Goal: Task Accomplishment & Management: Complete application form

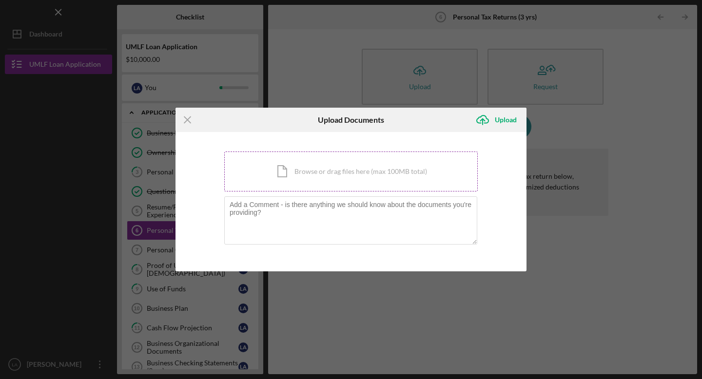
scroll to position [26, 0]
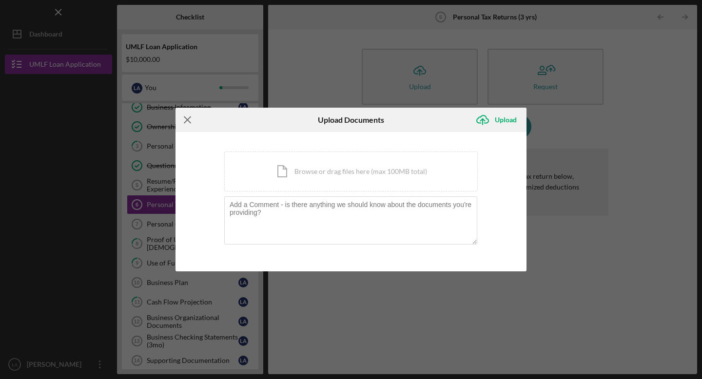
click at [187, 119] on line at bounding box center [187, 120] width 6 height 6
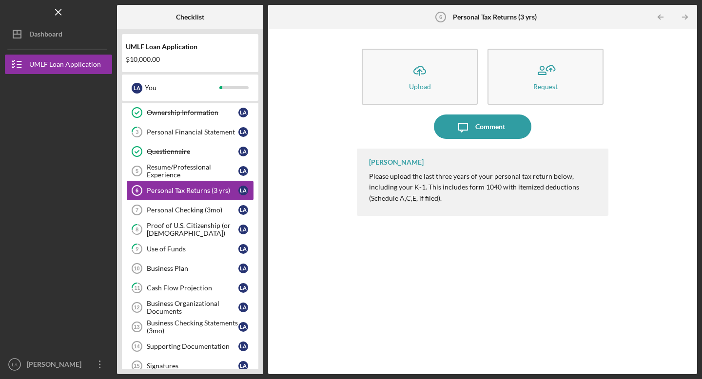
scroll to position [45, 0]
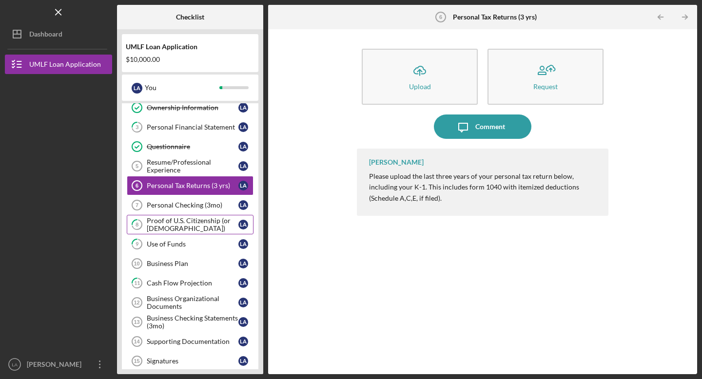
click at [174, 221] on div "Proof of U.S. Citizenship (or [DEMOGRAPHIC_DATA])" at bounding box center [193, 225] width 92 height 16
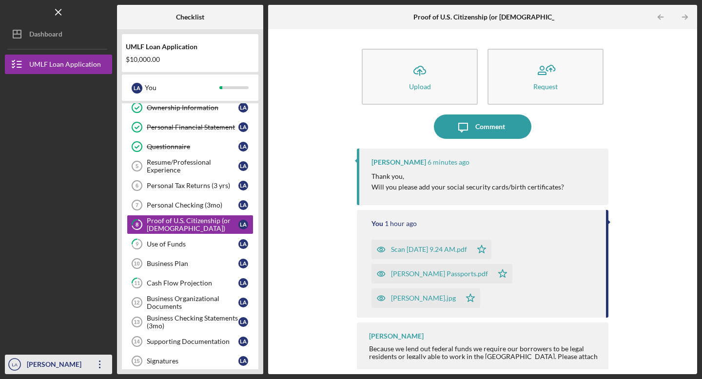
click at [101, 368] on icon "Icon/Overflow" at bounding box center [100, 364] width 24 height 24
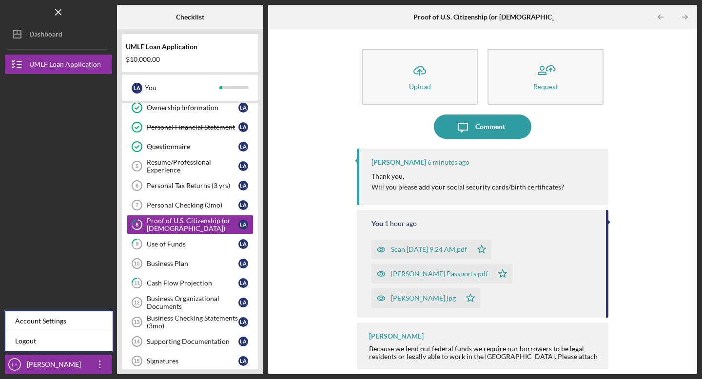
click at [51, 229] on div at bounding box center [58, 284] width 107 height 140
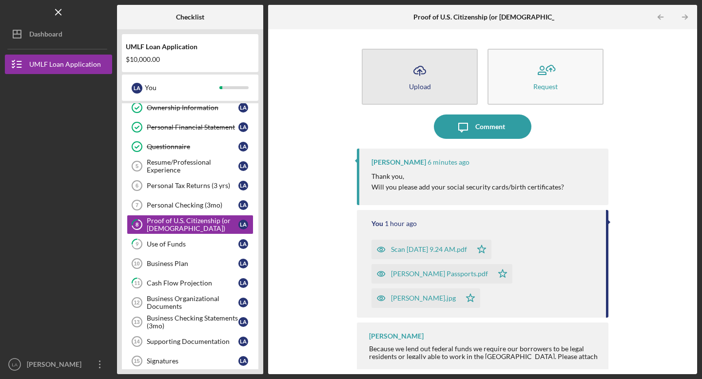
click at [419, 84] on div "Upload" at bounding box center [420, 86] width 22 height 7
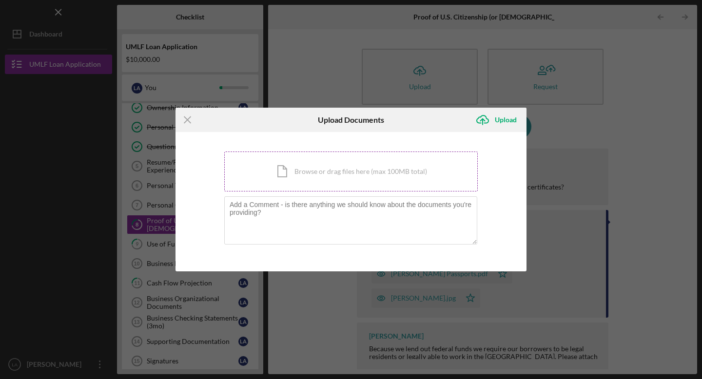
click at [316, 178] on div "Icon/Document Browse or drag files here (max 100MB total) Tap to choose files o…" at bounding box center [350, 172] width 253 height 40
click at [328, 170] on div "Icon/Document Browse or drag files here (max 100MB total) Tap to choose files o…" at bounding box center [350, 172] width 253 height 40
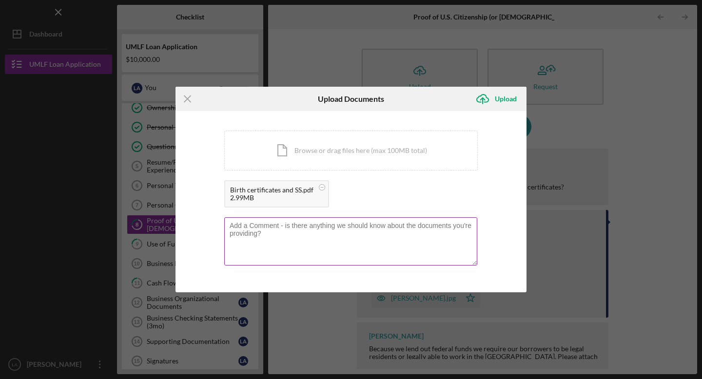
click at [274, 231] on textarea at bounding box center [350, 241] width 253 height 48
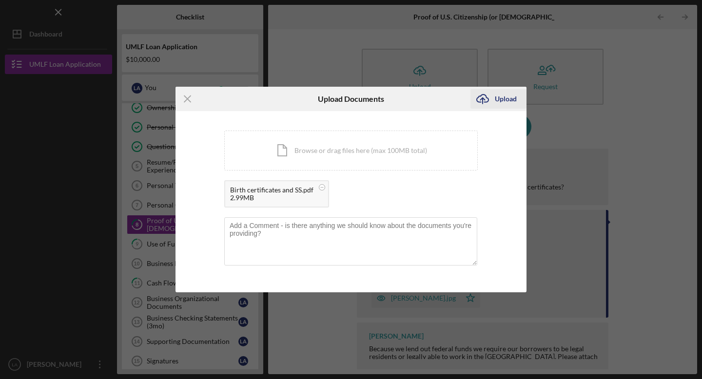
click at [502, 100] on div "Upload" at bounding box center [506, 98] width 22 height 19
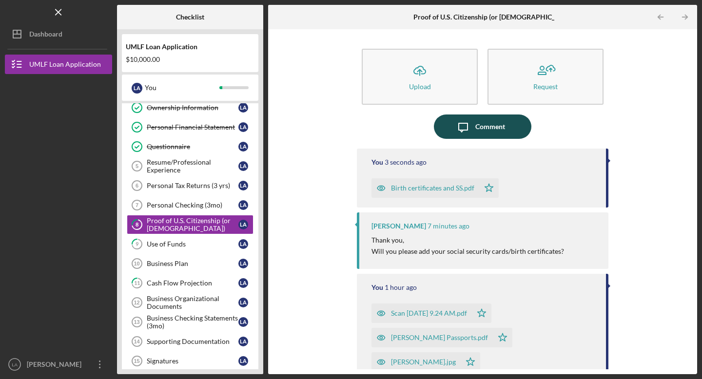
click at [473, 127] on button "Icon/Message Comment" at bounding box center [482, 126] width 97 height 24
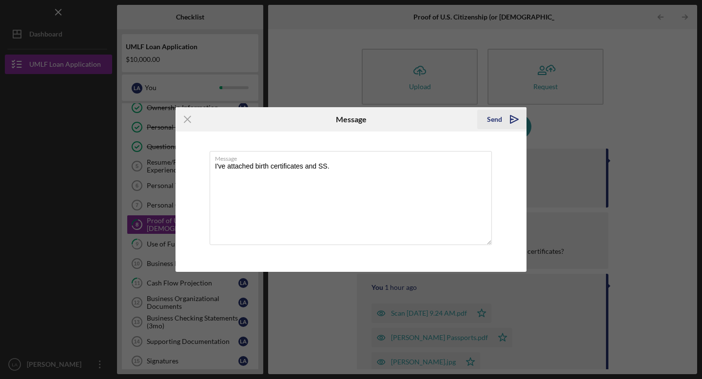
type textarea "I've attached birth certificates and SS."
click at [496, 119] on div "Send" at bounding box center [494, 119] width 15 height 19
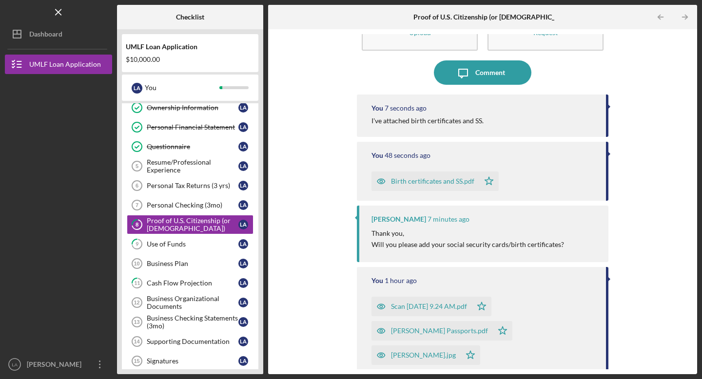
scroll to position [55, 0]
click at [177, 243] on div "Use of Funds" at bounding box center [193, 244] width 92 height 8
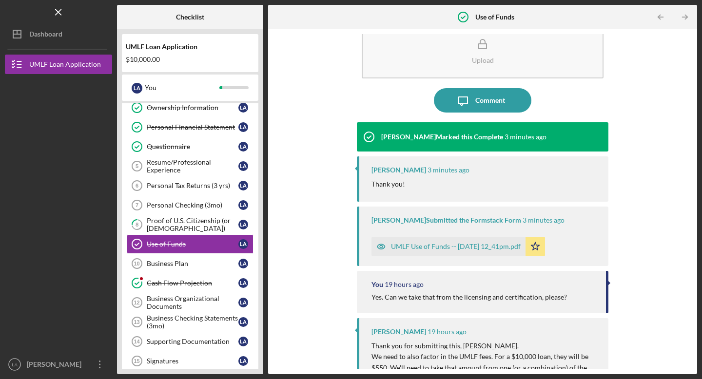
scroll to position [28, 0]
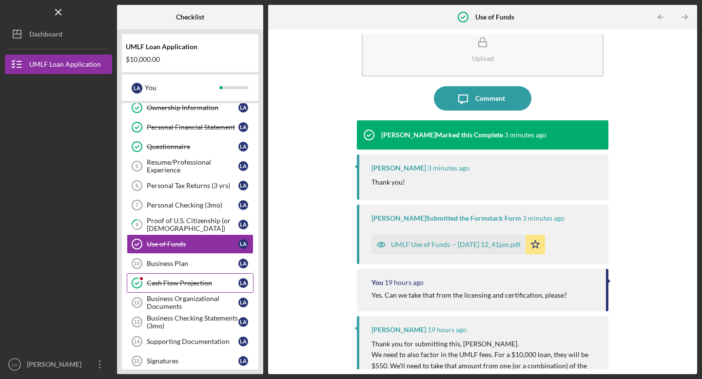
click at [178, 280] on div "Cash Flow Projection" at bounding box center [193, 283] width 92 height 8
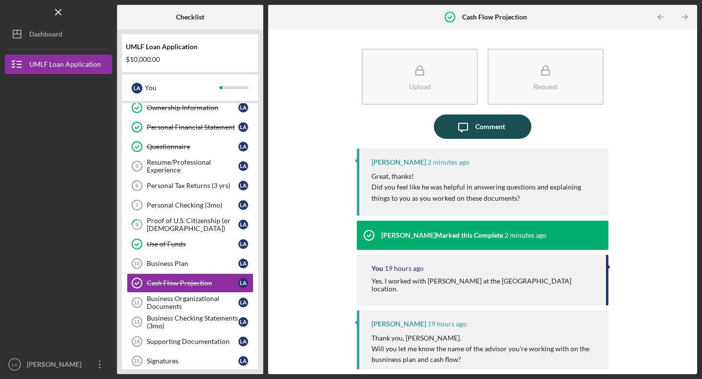
click at [482, 128] on div "Comment" at bounding box center [490, 126] width 30 height 24
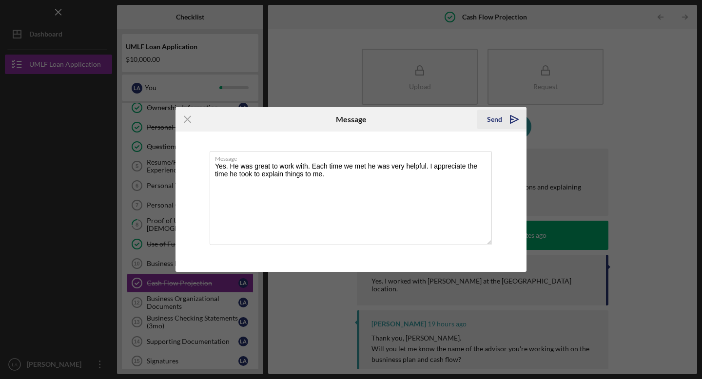
type textarea "Yes. He was great to work with. Each time we met he was very helpful. I appreci…"
click at [499, 122] on div "Send" at bounding box center [494, 119] width 15 height 19
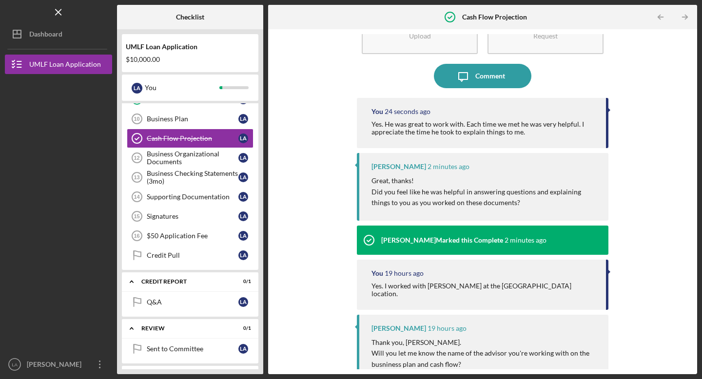
scroll to position [200, 0]
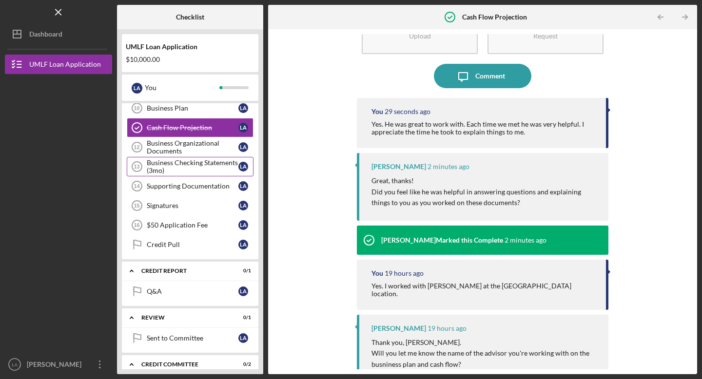
click at [175, 170] on div "Business Checking Statements (3mo)" at bounding box center [193, 167] width 92 height 16
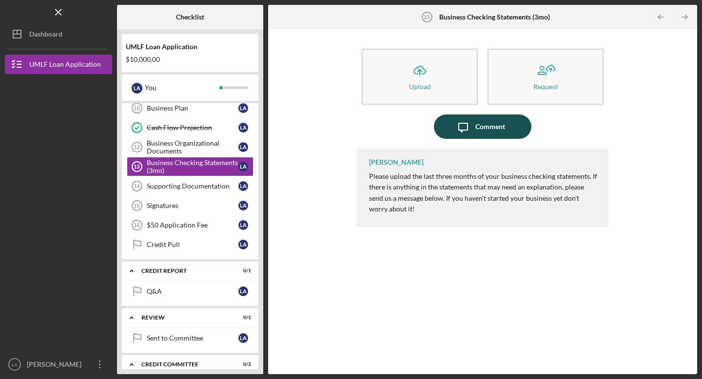
click at [471, 132] on icon "Icon/Message" at bounding box center [463, 126] width 24 height 24
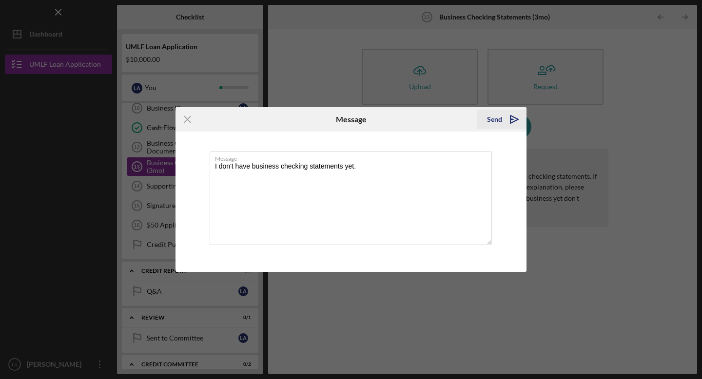
type textarea "I don't have business checking statements yet."
click at [503, 116] on icon "Icon/icon-invite-send" at bounding box center [514, 119] width 24 height 24
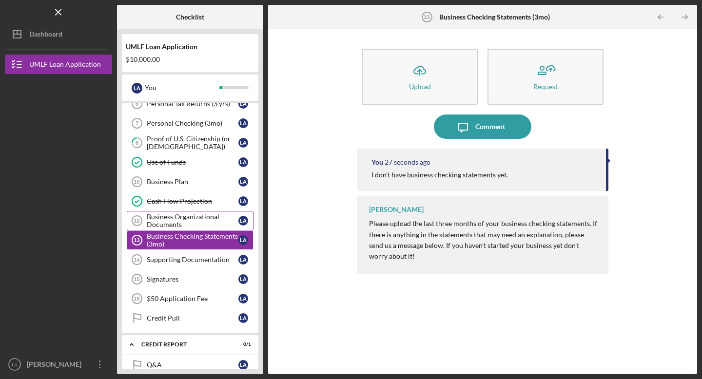
scroll to position [140, 0]
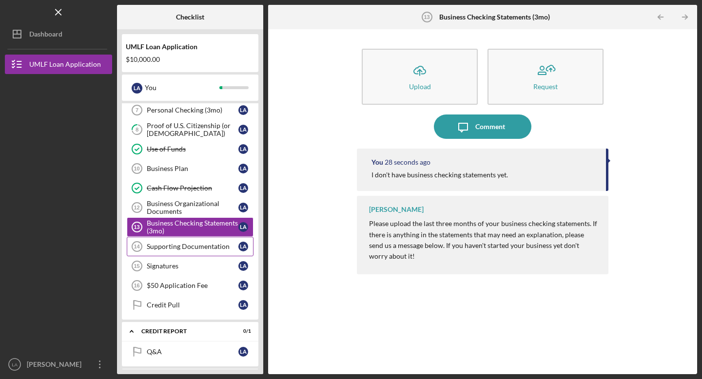
click at [175, 250] on div "Supporting Documentation" at bounding box center [193, 247] width 92 height 8
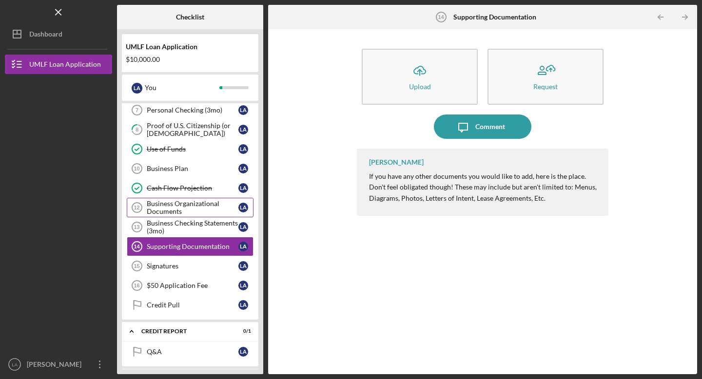
click at [175, 211] on div "Business Organizational Documents" at bounding box center [193, 208] width 92 height 16
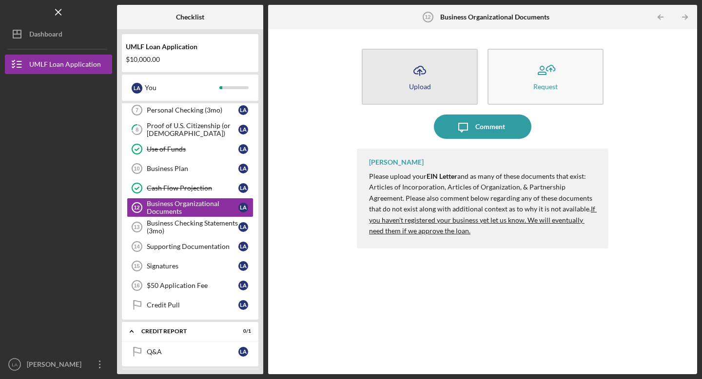
click at [425, 83] on div "Upload" at bounding box center [420, 86] width 22 height 7
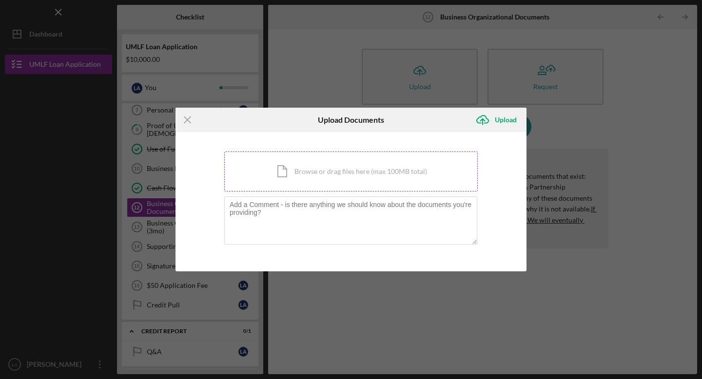
click at [338, 180] on div "Icon/Document Browse or drag files here (max 100MB total) Tap to choose files o…" at bounding box center [350, 172] width 253 height 40
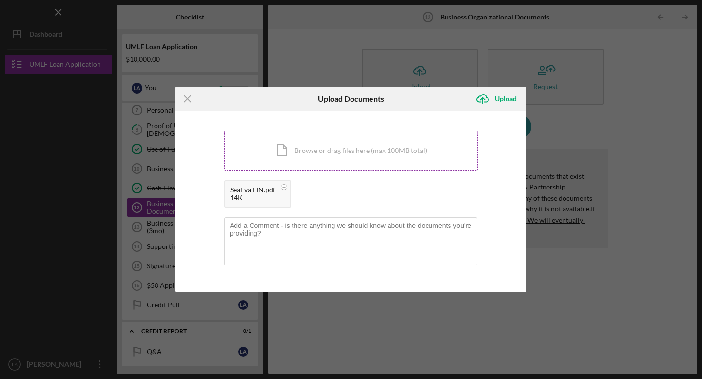
click at [352, 151] on div "Icon/Document Browse or drag files here (max 100MB total) Tap to choose files o…" at bounding box center [350, 151] width 253 height 40
click at [503, 101] on div "Upload" at bounding box center [506, 98] width 22 height 19
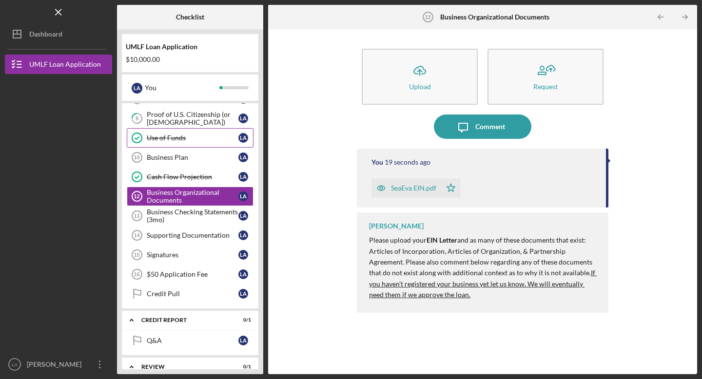
scroll to position [152, 0]
